Goal: Transaction & Acquisition: Purchase product/service

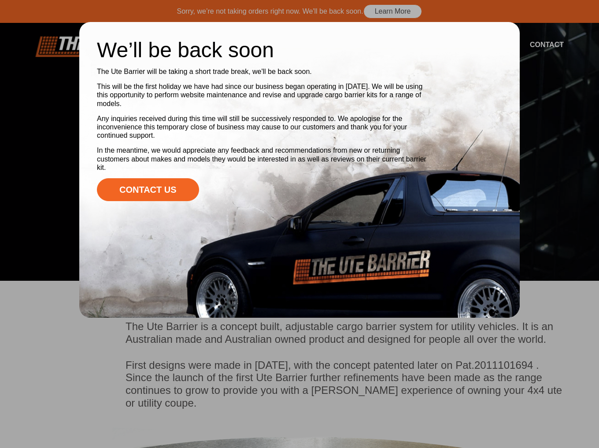
click at [295, 347] on div at bounding box center [299, 224] width 599 height 448
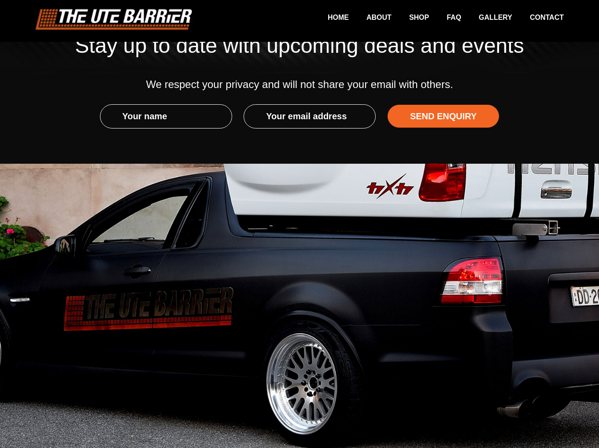
scroll to position [1489, 0]
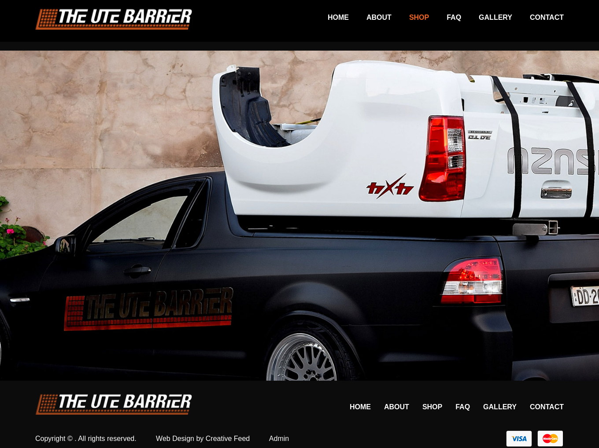
click at [409, 22] on link "Shop" at bounding box center [409, 17] width 37 height 17
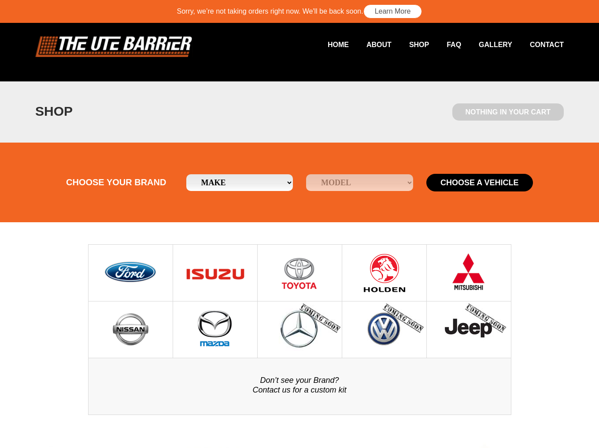
click at [398, 267] on img at bounding box center [384, 273] width 45 height 56
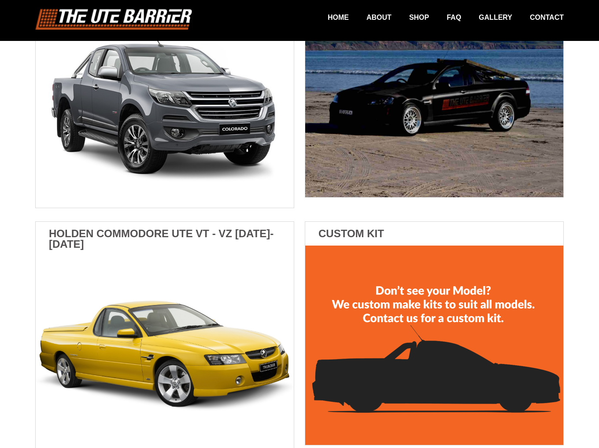
scroll to position [391, 0]
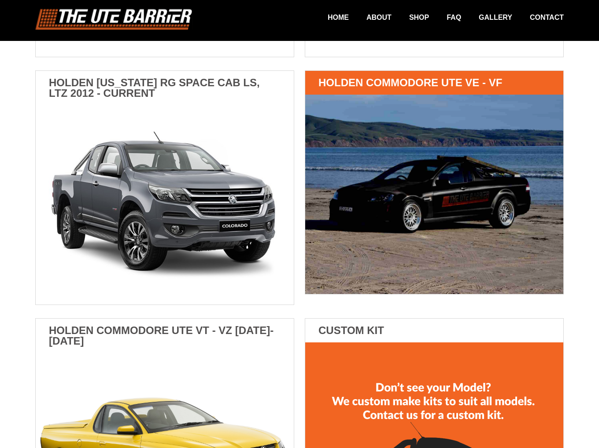
click at [440, 168] on img at bounding box center [434, 194] width 258 height 199
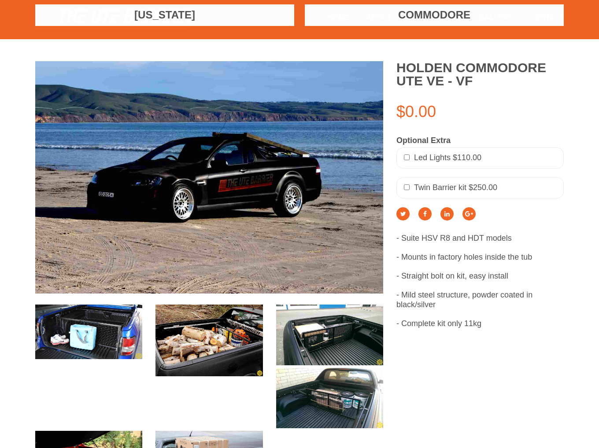
scroll to position [220, 0]
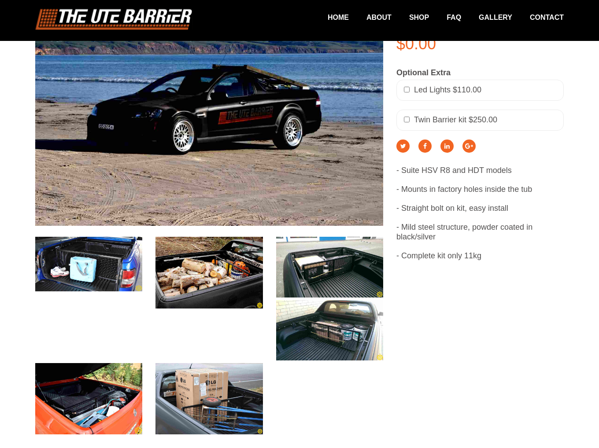
click at [106, 265] on img at bounding box center [88, 264] width 107 height 55
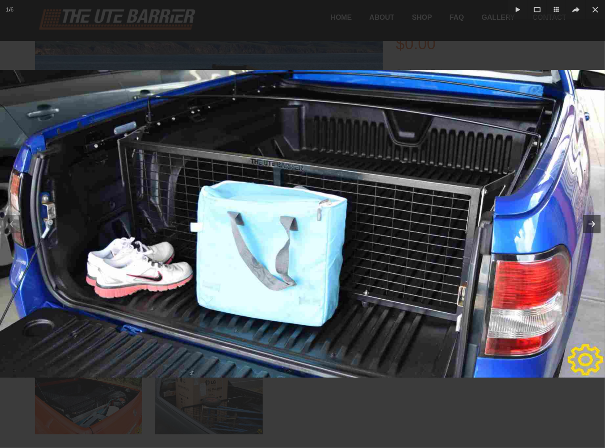
click at [597, 224] on icon at bounding box center [592, 223] width 11 height 11
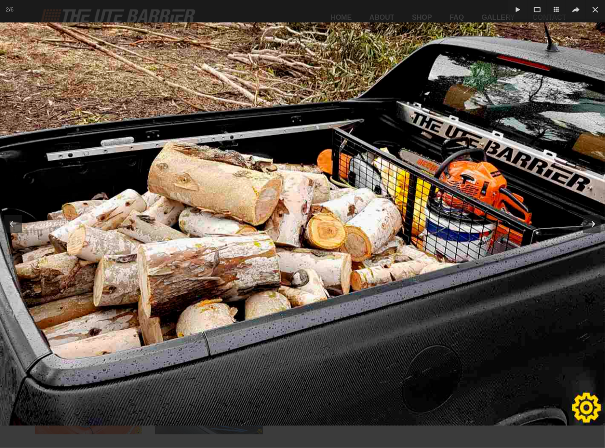
click at [597, 224] on icon at bounding box center [592, 223] width 11 height 11
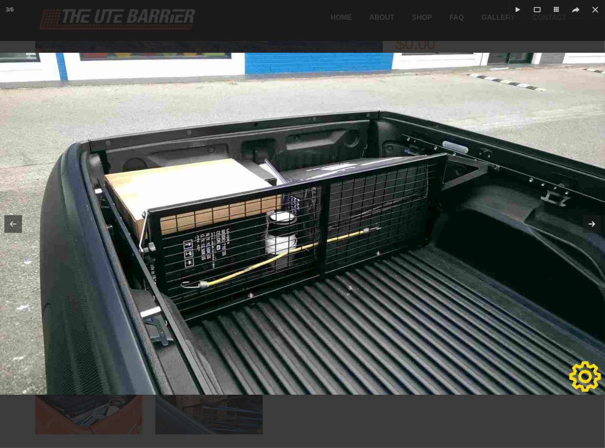
click at [597, 224] on icon at bounding box center [592, 223] width 11 height 11
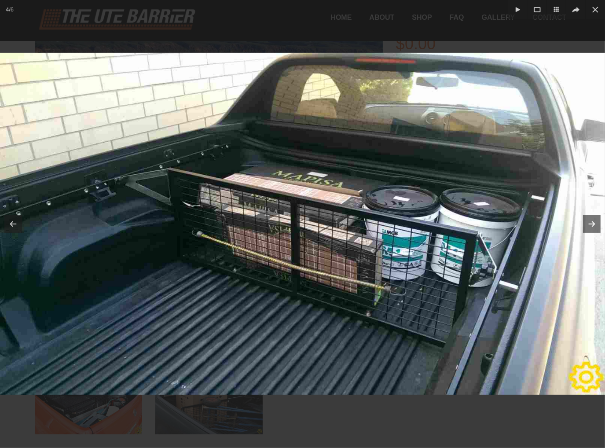
click at [597, 224] on icon at bounding box center [592, 223] width 11 height 11
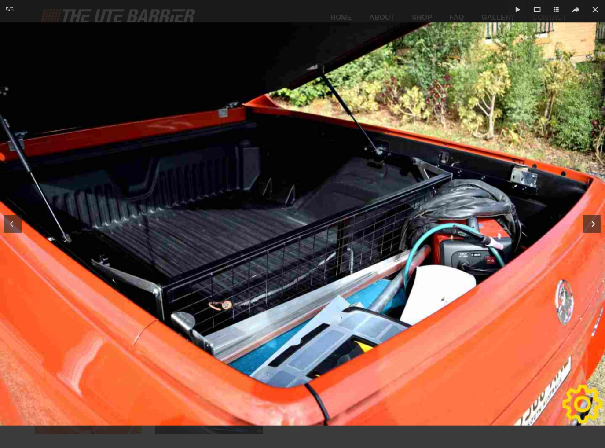
click at [597, 224] on icon at bounding box center [592, 223] width 11 height 11
